Goal: Register for event/course

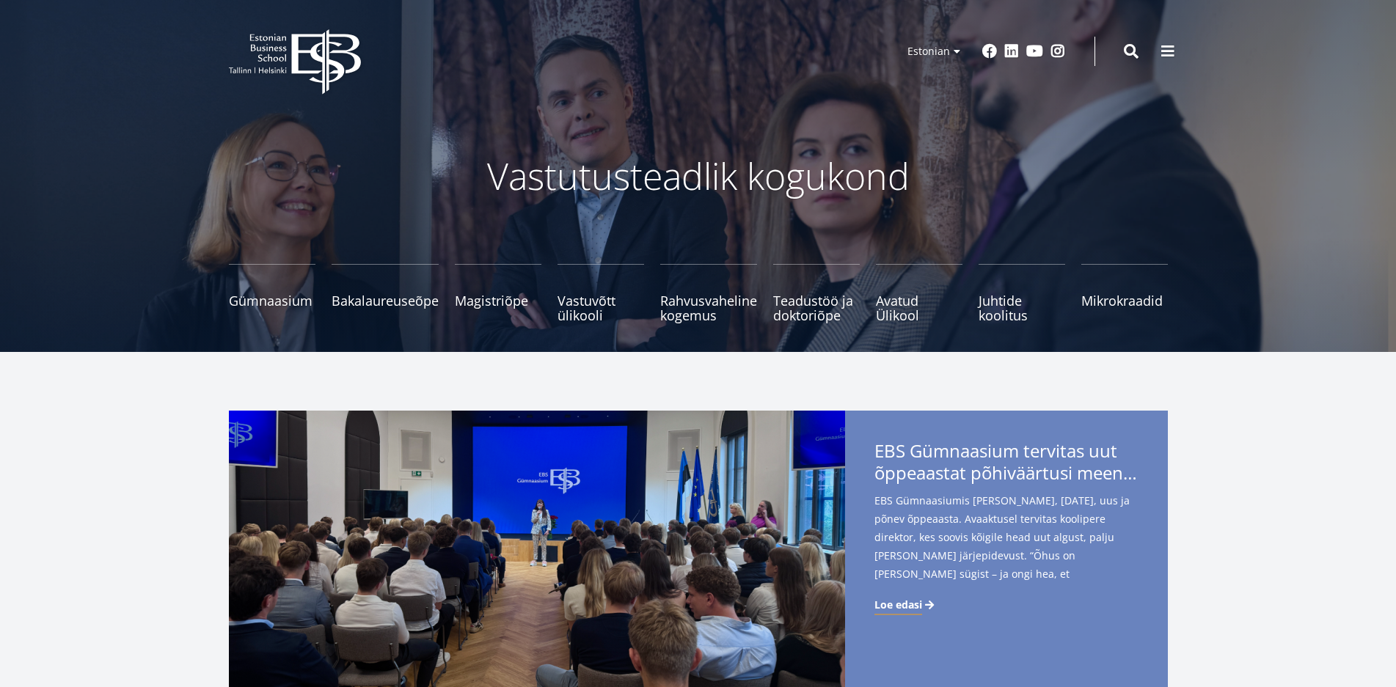
click at [286, 304] on link "Gümnaasium Tutvu ja registreeru" at bounding box center [272, 293] width 87 height 59
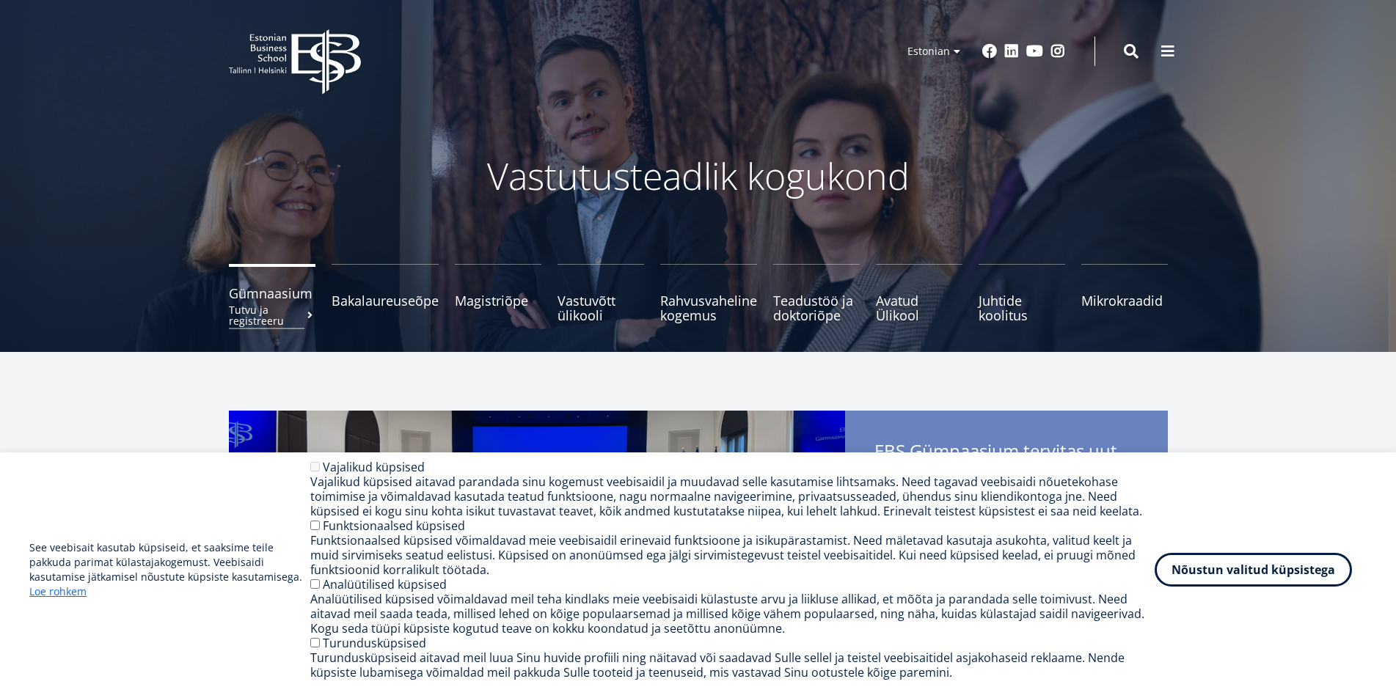
click at [296, 316] on small "Tutvu ja registreeru" at bounding box center [272, 315] width 87 height 22
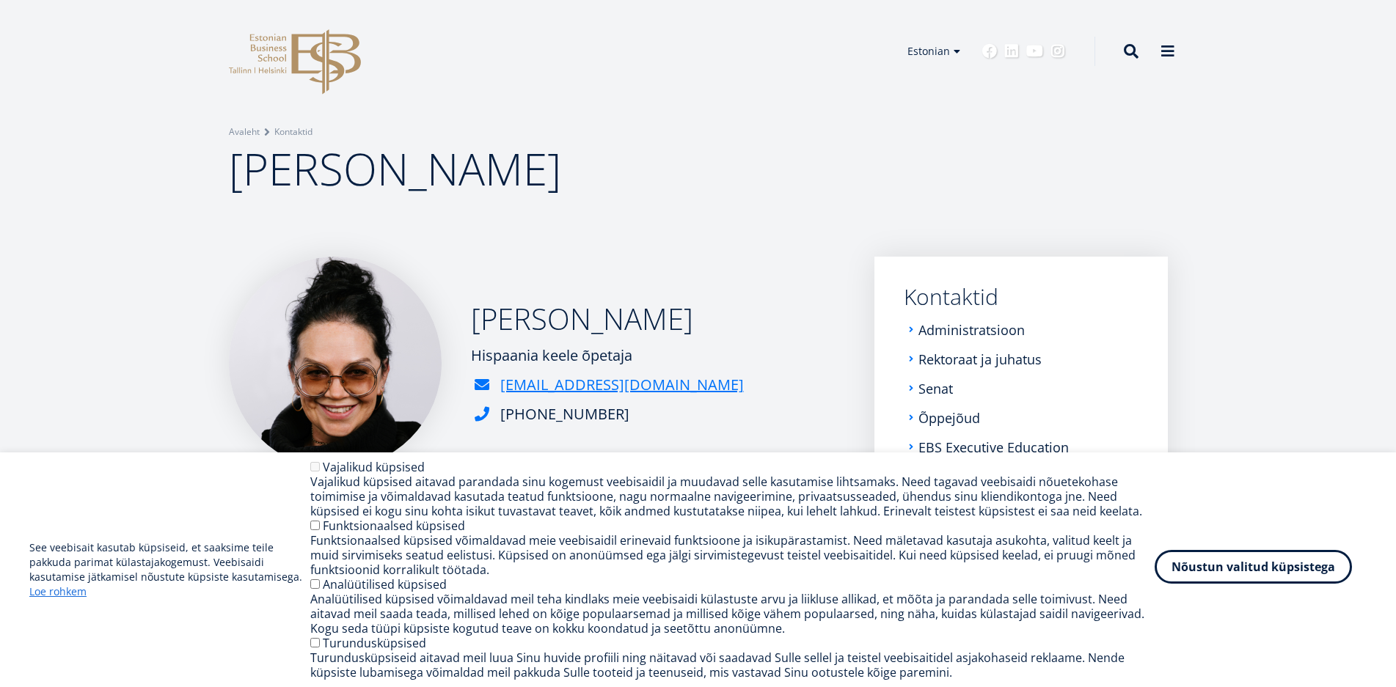
click at [1307, 567] on button "Nõustun valitud küpsistega" at bounding box center [1253, 567] width 197 height 34
